Goal: Contribute content: Contribute content

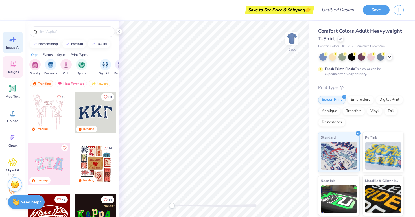
click at [13, 47] on span "Image AI" at bounding box center [12, 47] width 13 height 5
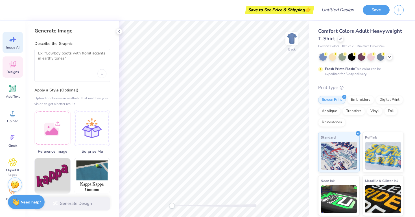
click at [12, 59] on div "Designs" at bounding box center [13, 66] width 20 height 21
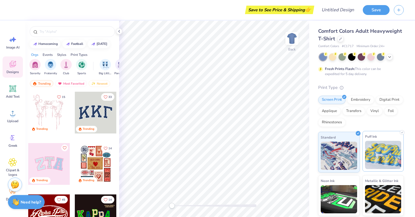
click at [366, 163] on img at bounding box center [383, 155] width 36 height 28
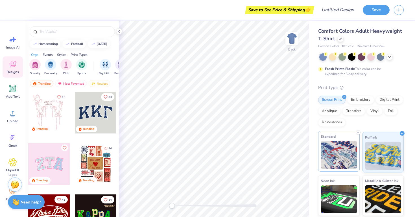
click at [344, 159] on img at bounding box center [339, 155] width 36 height 28
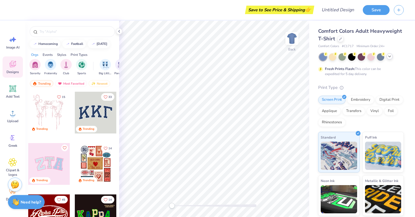
click at [390, 56] on icon at bounding box center [390, 56] width 5 height 5
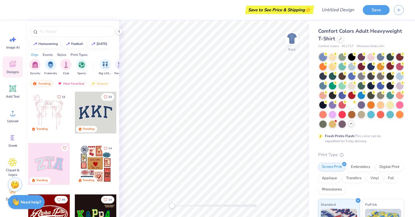
click at [390, 66] on div at bounding box center [390, 65] width 7 height 7
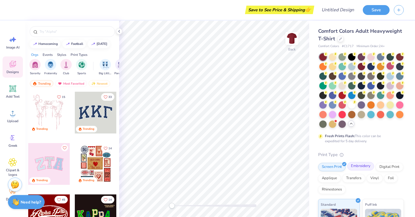
click at [355, 166] on div "Embroidery" at bounding box center [360, 166] width 27 height 8
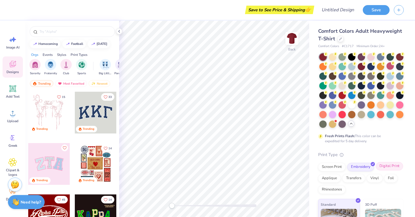
click at [383, 170] on div "Digital Print" at bounding box center [389, 166] width 27 height 8
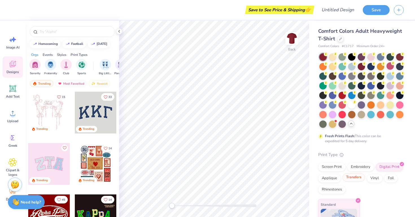
click at [354, 180] on div "Transfers" at bounding box center [354, 177] width 23 height 8
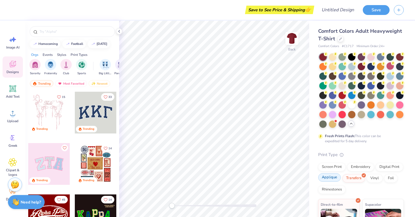
click at [335, 180] on div "Applique" at bounding box center [329, 177] width 23 height 8
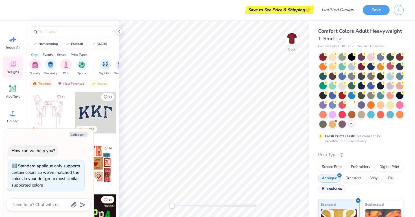
click at [331, 190] on div "Rhinestones" at bounding box center [331, 189] width 27 height 8
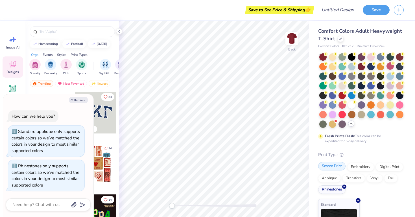
click at [329, 169] on div "Screen Print" at bounding box center [331, 166] width 27 height 8
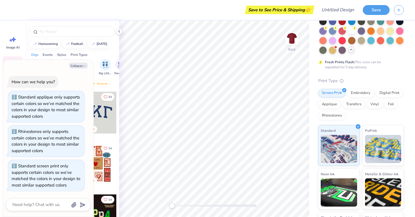
scroll to position [82, 0]
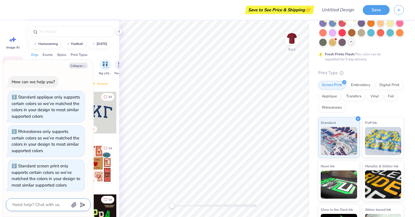
click at [44, 206] on textarea at bounding box center [40, 205] width 57 height 8
click at [103, 104] on div at bounding box center [96, 113] width 42 height 42
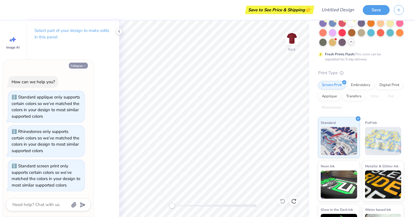
click at [77, 64] on button "Collapse" at bounding box center [78, 66] width 19 height 6
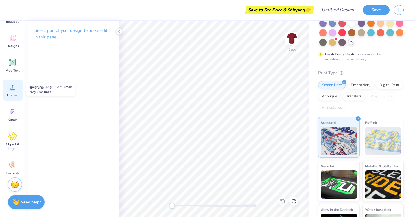
scroll to position [27, 0]
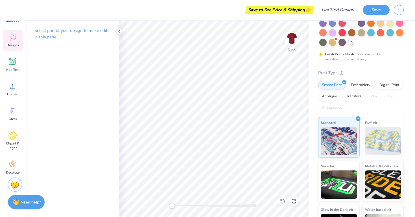
click at [10, 47] on span "Designs" at bounding box center [12, 45] width 12 height 5
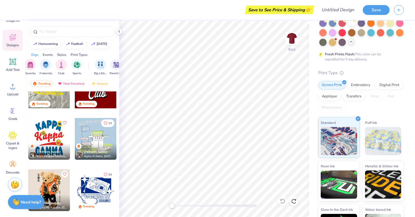
scroll to position [0, 0]
click at [352, 25] on div at bounding box center [351, 22] width 7 height 7
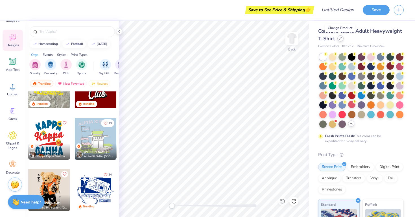
click at [339, 41] on div at bounding box center [341, 38] width 6 height 6
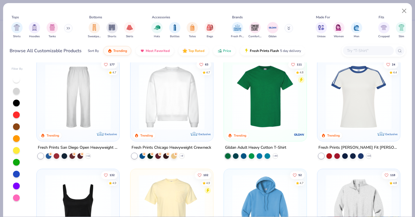
scroll to position [226, 0]
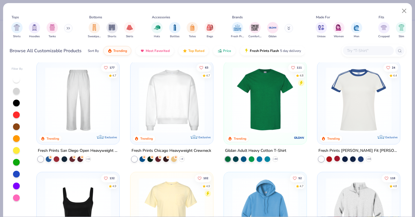
click at [335, 160] on div at bounding box center [337, 159] width 6 height 6
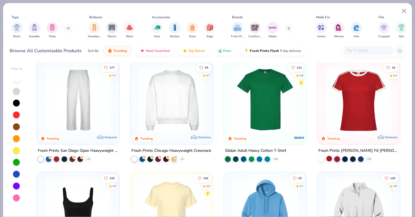
click at [330, 159] on div at bounding box center [330, 159] width 6 height 6
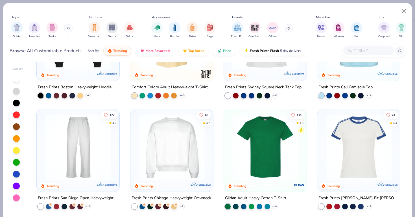
scroll to position [178, 0]
click at [328, 206] on div at bounding box center [330, 207] width 6 height 6
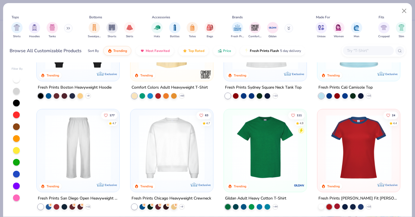
click at [336, 204] on div at bounding box center [337, 207] width 6 height 6
click at [368, 208] on icon at bounding box center [369, 207] width 5 height 5
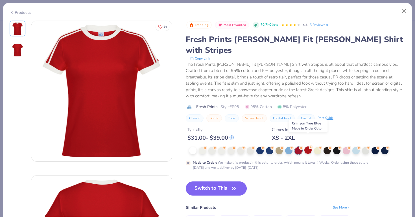
click at [306, 147] on div at bounding box center [307, 150] width 7 height 7
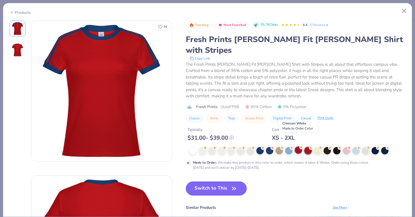
click at [297, 147] on div at bounding box center [298, 150] width 7 height 7
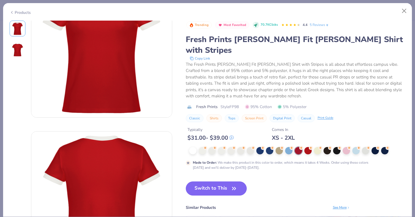
scroll to position [34, 0]
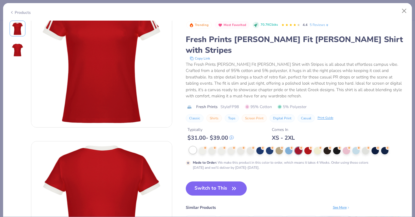
click at [195, 147] on div at bounding box center [192, 150] width 7 height 7
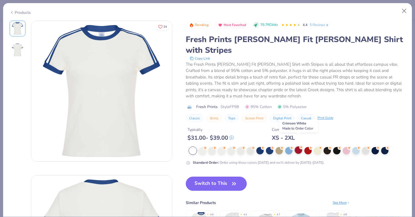
click at [297, 147] on div at bounding box center [298, 150] width 7 height 7
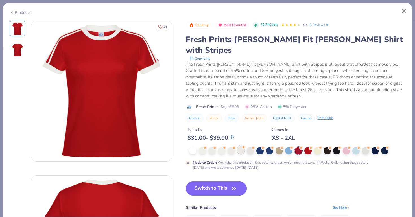
click at [238, 147] on div at bounding box center [240, 150] width 7 height 7
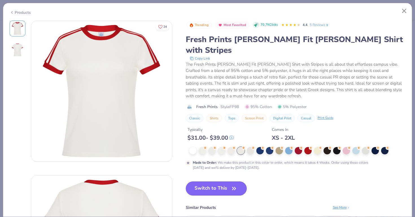
click at [208, 182] on button "Switch to This" at bounding box center [216, 189] width 61 height 14
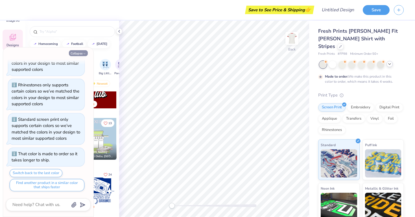
click at [84, 54] on icon "button" at bounding box center [84, 53] width 3 height 3
type textarea "x"
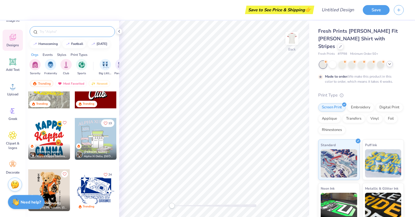
click at [51, 31] on input "text" at bounding box center [75, 32] width 72 height 6
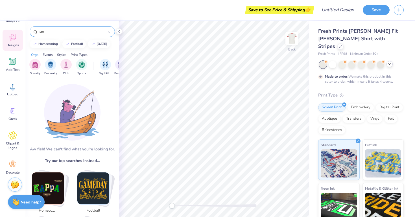
type input "s"
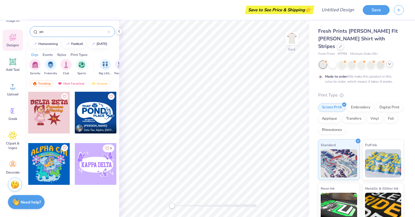
type input "p"
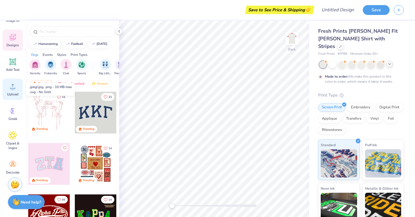
click at [10, 92] on div "Upload" at bounding box center [13, 89] width 20 height 21
click at [13, 92] on span "Upload" at bounding box center [12, 94] width 11 height 5
click at [9, 97] on div "Upload" at bounding box center [13, 89] width 20 height 21
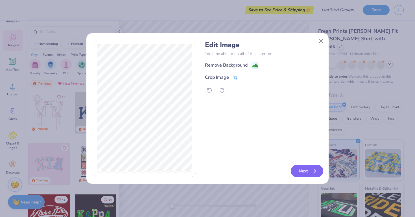
click at [292, 169] on button "Next" at bounding box center [307, 171] width 32 height 12
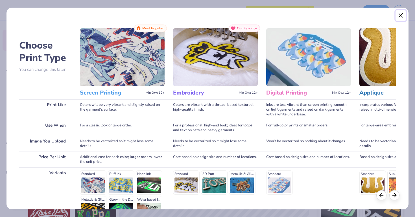
click at [399, 17] on button "Close" at bounding box center [401, 15] width 11 height 11
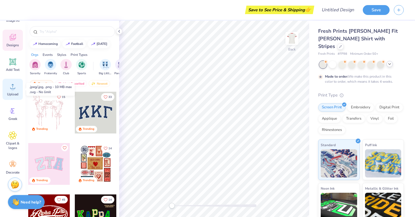
click at [12, 83] on icon at bounding box center [12, 86] width 8 height 8
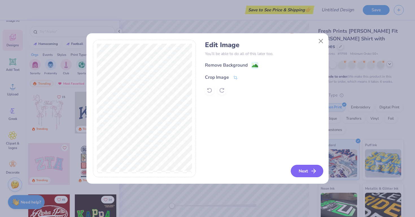
click at [313, 172] on icon "button" at bounding box center [313, 171] width 7 height 7
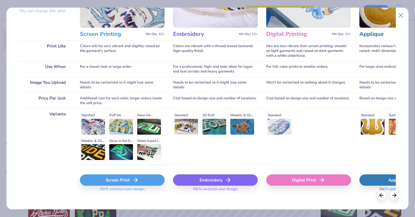
scroll to position [64, 0]
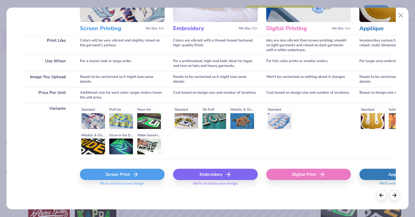
click at [204, 178] on div "Embroidery" at bounding box center [215, 174] width 85 height 11
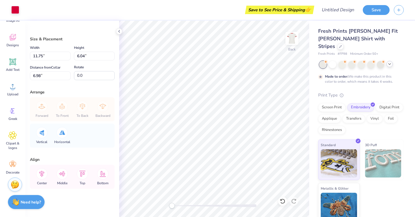
type input "3.98"
type input "2.05"
type input "2.97"
type input "1.53"
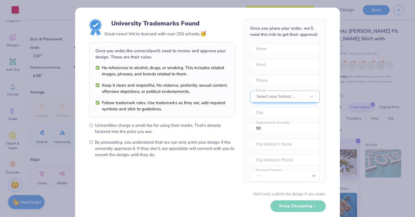
click at [236, 77] on body "Art colors Save to See Price & Shipping 👉 Design Title Save Image AI Designs Ad…" at bounding box center [207, 108] width 415 height 217
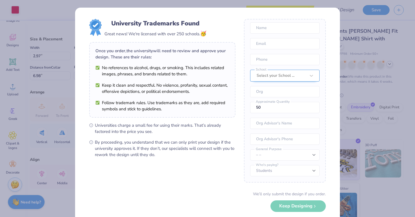
click at [300, 78] on div "Once you place your order, we’ll need this info to get their approval: Name Ema…" at bounding box center [285, 101] width 82 height 164
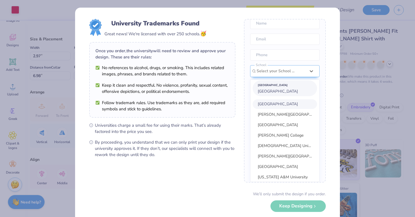
click at [294, 93] on span "[GEOGRAPHIC_DATA]" at bounding box center [278, 91] width 40 height 5
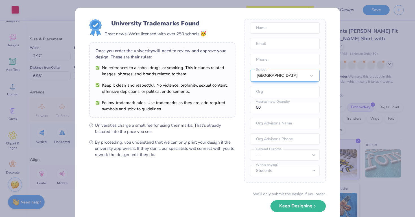
scroll to position [25, 0]
click at [304, 209] on button "Keep Designing" at bounding box center [298, 205] width 55 height 12
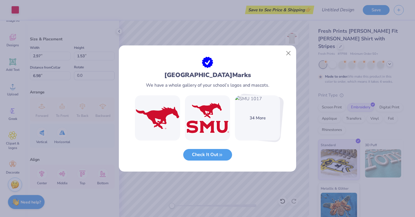
click at [164, 113] on img at bounding box center [157, 117] width 45 height 45
click at [197, 157] on button "Check It Out" at bounding box center [207, 154] width 49 height 12
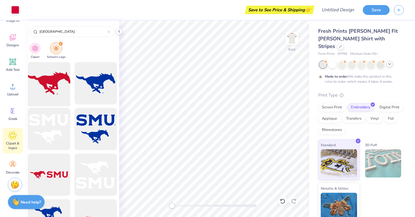
click at [55, 76] on div at bounding box center [49, 83] width 47 height 47
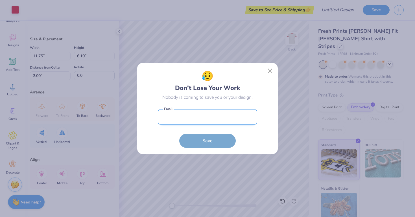
click at [168, 121] on form "Email is a required field Email Save" at bounding box center [207, 127] width 99 height 42
click at [270, 69] on button "Close" at bounding box center [270, 71] width 11 height 11
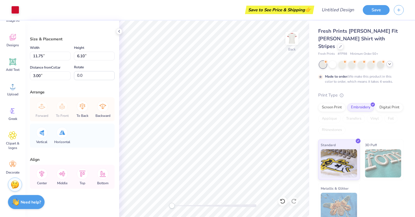
type input "3.96"
type input "2.06"
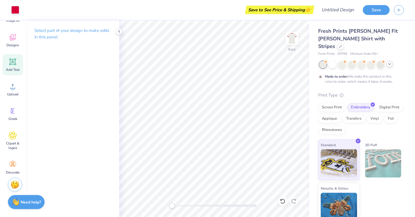
click at [13, 67] on div "Add Text" at bounding box center [13, 64] width 20 height 21
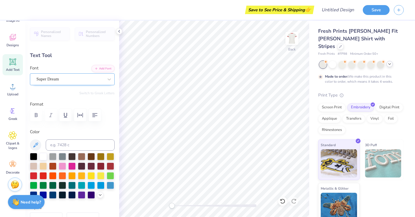
click at [63, 82] on div at bounding box center [69, 79] width 67 height 8
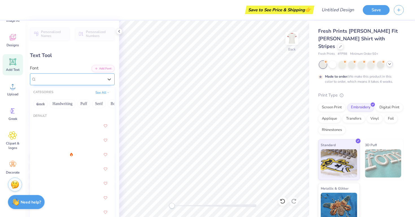
type input "S"
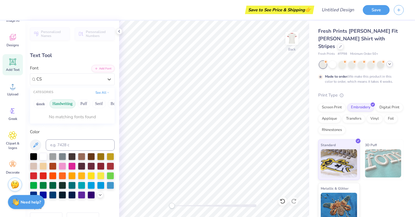
type input "C"
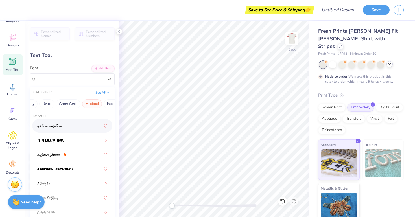
scroll to position [0, 114]
click at [75, 105] on div "Greek Handwriting Puff Serif Bold Calligraphy Retro Sans Serif Minimal Fantasy …" at bounding box center [72, 104] width 85 height 12
click at [71, 105] on button "Sans Serif" at bounding box center [65, 103] width 25 height 9
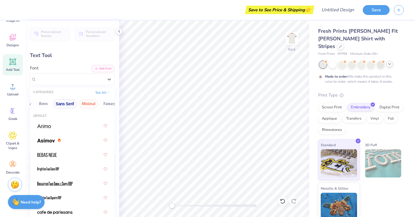
click at [84, 105] on button "Minimal" at bounding box center [89, 103] width 20 height 9
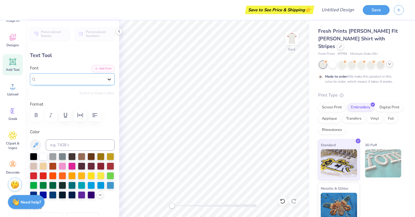
click at [107, 81] on icon at bounding box center [109, 80] width 6 height 6
click at [69, 143] on input at bounding box center [80, 145] width 69 height 11
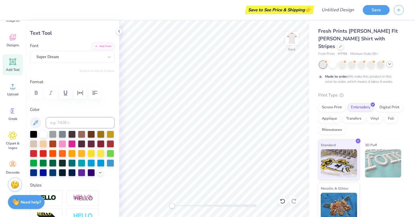
scroll to position [0, 0]
type textarea "S"
type textarea "CSMM"
click at [38, 120] on icon at bounding box center [35, 122] width 5 height 5
click at [37, 125] on icon at bounding box center [35, 122] width 7 height 7
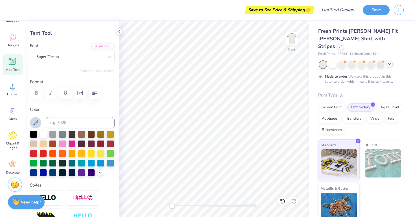
click at [36, 125] on icon at bounding box center [35, 122] width 7 height 7
type input "5.07"
type input "1.36"
type input "9.32"
click at [17, 9] on div at bounding box center [15, 9] width 8 height 8
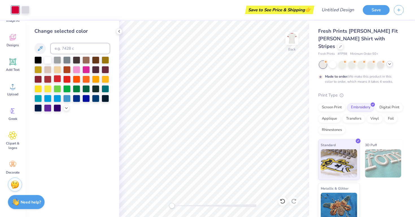
click at [58, 79] on div at bounding box center [57, 78] width 7 height 7
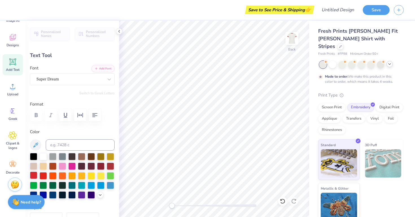
click at [30, 176] on div at bounding box center [33, 175] width 7 height 7
click at [37, 147] on icon at bounding box center [35, 145] width 7 height 7
click at [31, 150] on div at bounding box center [72, 145] width 85 height 11
click at [34, 147] on icon at bounding box center [35, 145] width 5 height 5
click at [32, 146] on button at bounding box center [35, 145] width 11 height 11
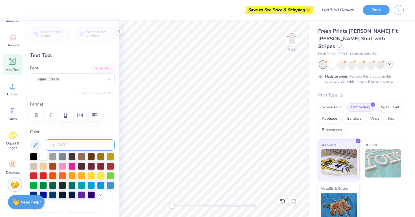
click at [81, 146] on input at bounding box center [80, 145] width 69 height 11
type input "crimson"
click at [100, 195] on polyline at bounding box center [100, 194] width 2 height 1
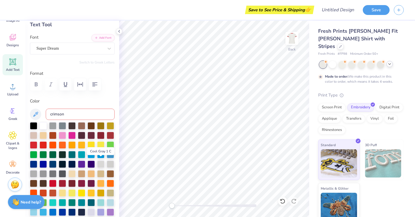
scroll to position [32, 0]
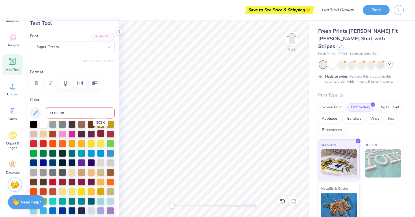
click at [101, 134] on div at bounding box center [100, 133] width 7 height 7
click at [109, 135] on div at bounding box center [110, 133] width 7 height 7
type input "7.81"
type input "2.10"
type input "5.47"
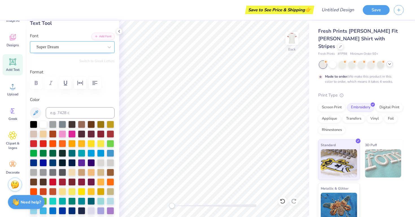
click at [63, 52] on div "Super Dream" at bounding box center [72, 47] width 85 height 12
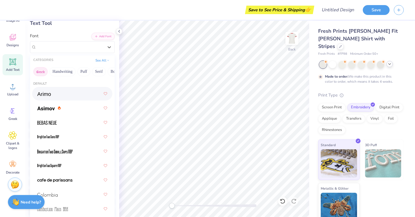
click at [37, 71] on button "Greek" at bounding box center [40, 71] width 14 height 9
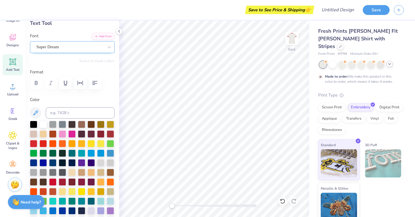
click at [64, 49] on div "Super Dream" at bounding box center [70, 47] width 68 height 9
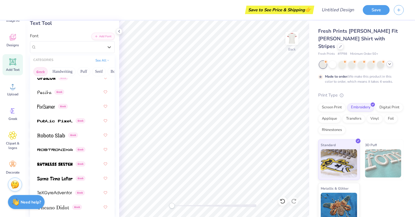
scroll to position [477, 0]
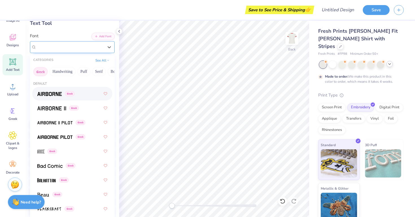
click at [74, 48] on div "Super Dream" at bounding box center [69, 47] width 67 height 6
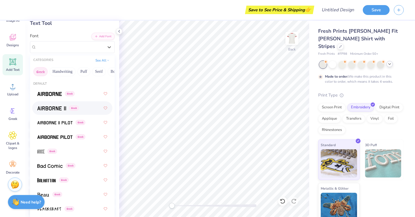
click at [57, 105] on div "Greek" at bounding box center [72, 108] width 70 height 10
click at [66, 48] on div "Airborne II Greek" at bounding box center [70, 47] width 68 height 9
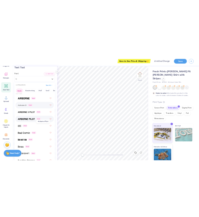
scroll to position [0, 0]
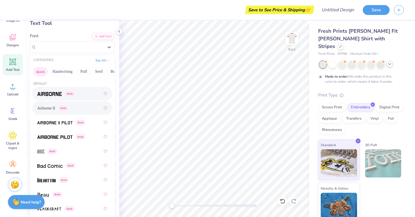
click at [68, 90] on div "Greek" at bounding box center [72, 94] width 70 height 10
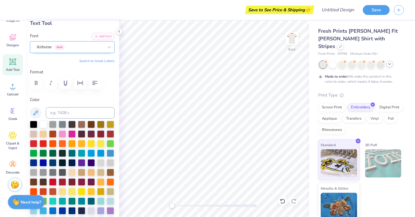
click at [77, 52] on div "Airborne Greek" at bounding box center [72, 47] width 85 height 12
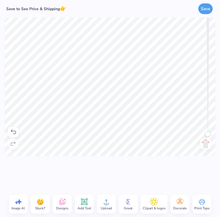
click at [88, 203] on icon at bounding box center [84, 202] width 8 height 8
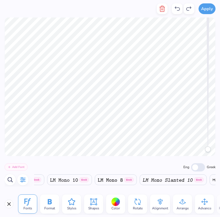
scroll to position [0, 1085]
click at [66, 180] on img at bounding box center [51, 180] width 27 height 3
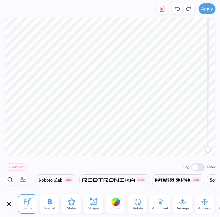
scroll to position [0, 1615]
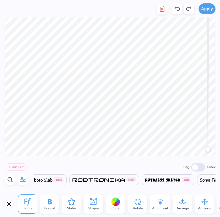
click at [125, 183] on span at bounding box center [99, 180] width 53 height 7
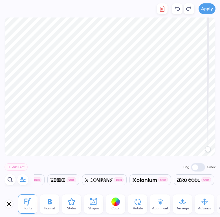
scroll to position [0, 2137]
click at [60, 180] on img at bounding box center [58, 180] width 14 height 3
